Goal: Navigation & Orientation: Find specific page/section

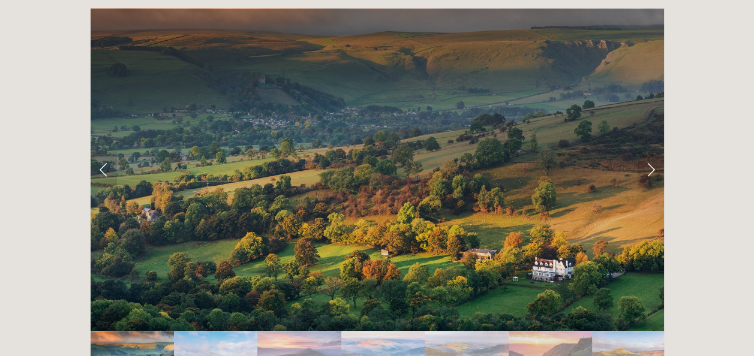
scroll to position [2340, 0]
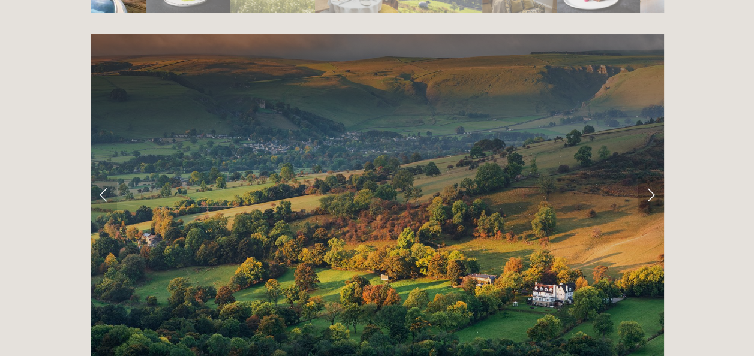
click at [648, 177] on link "Next Slide" at bounding box center [651, 195] width 26 height 36
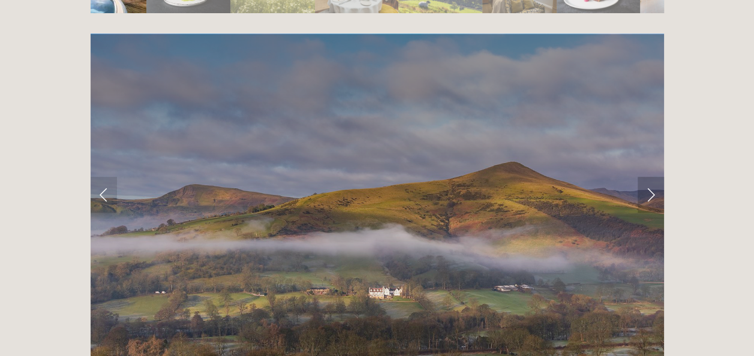
click at [649, 177] on link "Next Slide" at bounding box center [651, 195] width 26 height 36
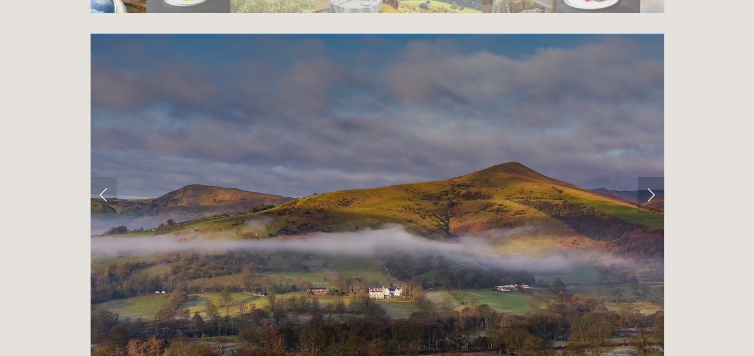
click at [652, 177] on link "Next Slide" at bounding box center [651, 195] width 26 height 36
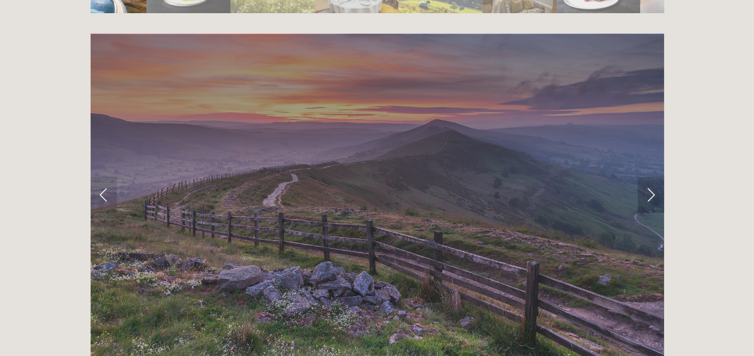
click at [652, 177] on link "Next Slide" at bounding box center [651, 195] width 26 height 36
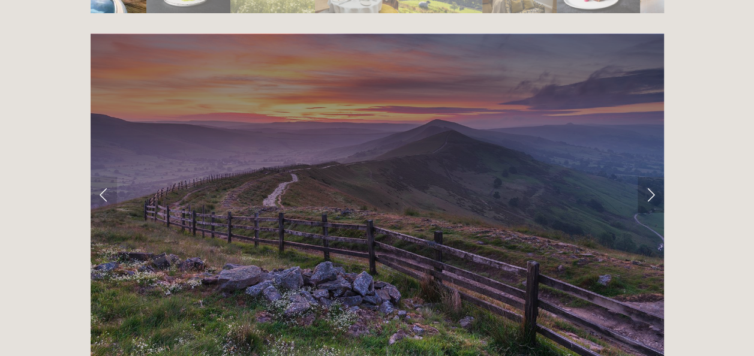
click at [652, 177] on link "Next Slide" at bounding box center [651, 195] width 26 height 36
click at [649, 177] on link "Next Slide" at bounding box center [651, 195] width 26 height 36
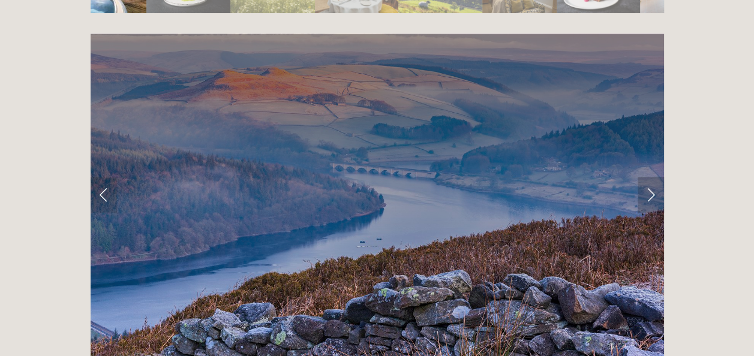
click at [649, 177] on link "Next Slide" at bounding box center [651, 195] width 26 height 36
click at [653, 177] on link "Next Slide" at bounding box center [651, 195] width 26 height 36
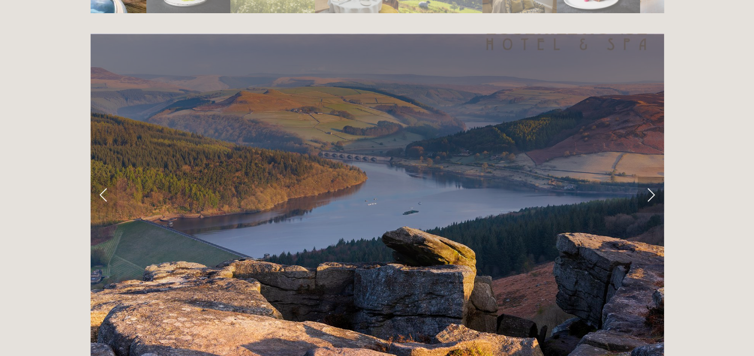
click at [653, 177] on link "Next Slide" at bounding box center [651, 195] width 26 height 36
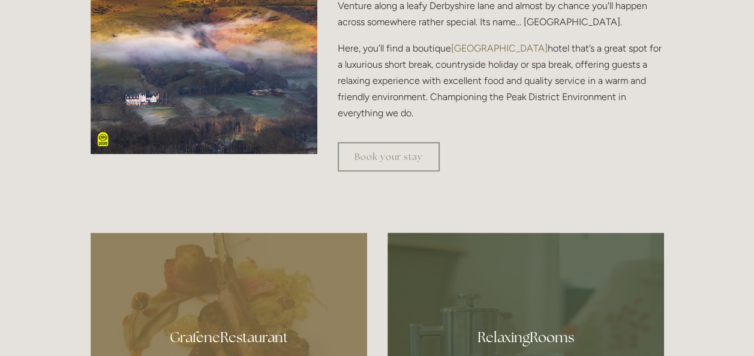
scroll to position [0, 0]
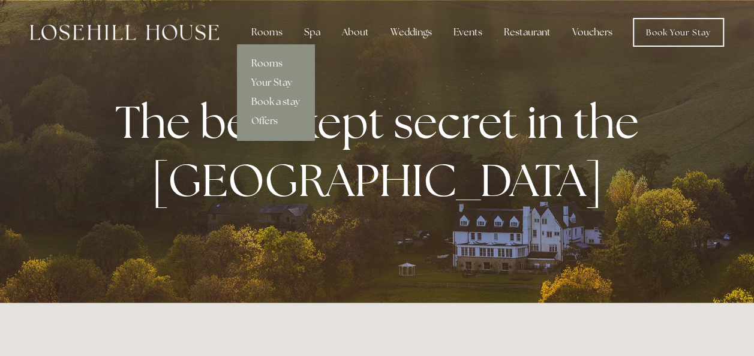
click at [269, 63] on link "Rooms" at bounding box center [275, 63] width 77 height 19
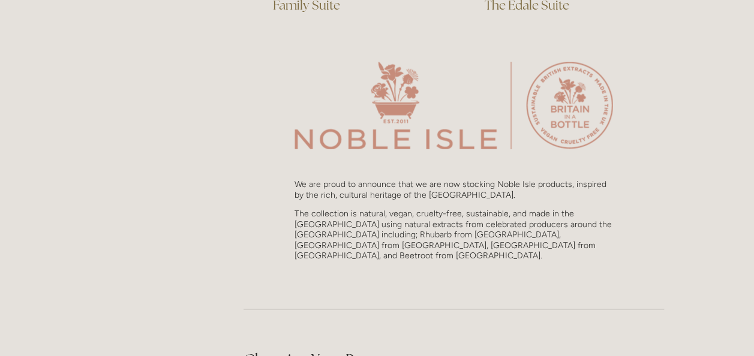
scroll to position [1260, 0]
